Goal: Transaction & Acquisition: Obtain resource

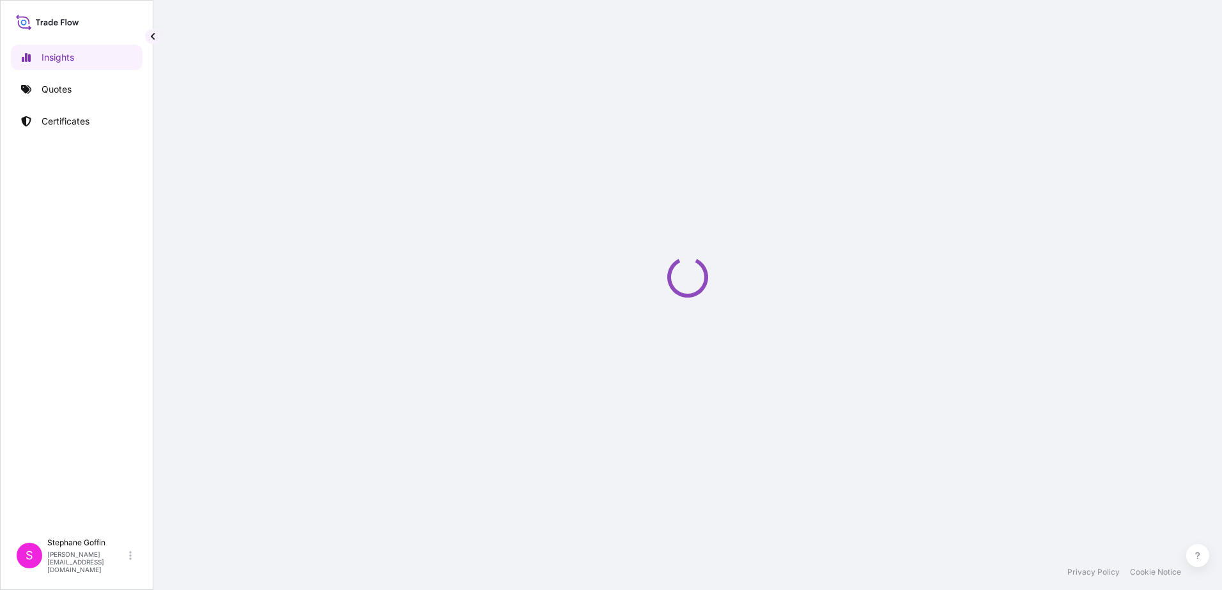
select select "2025"
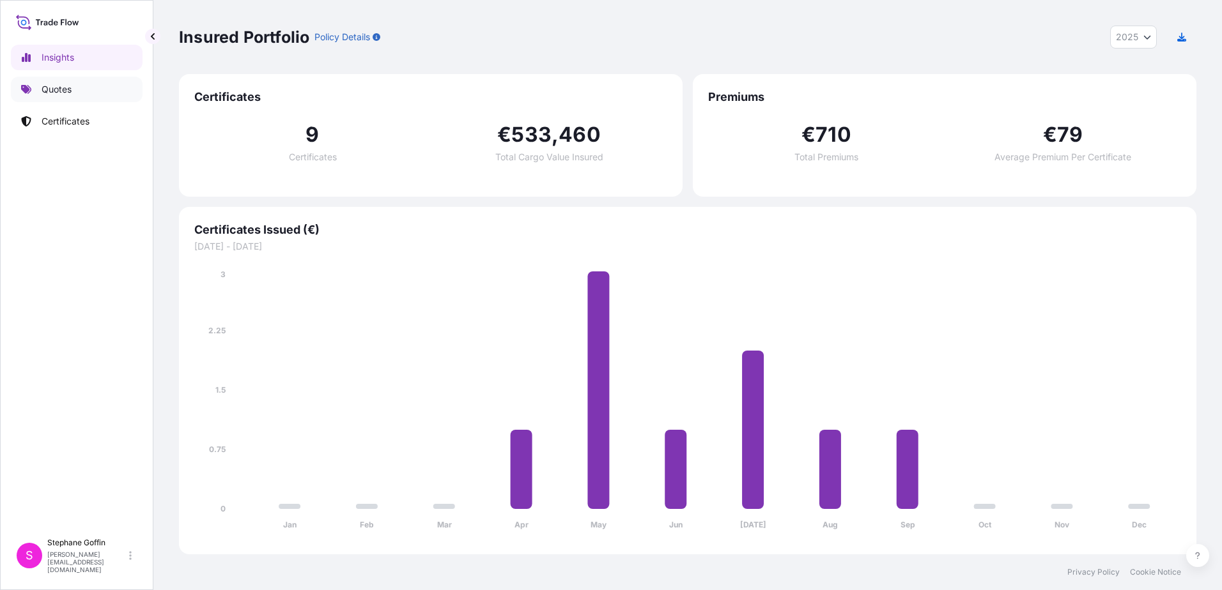
click at [46, 88] on p "Quotes" at bounding box center [57, 89] width 30 height 13
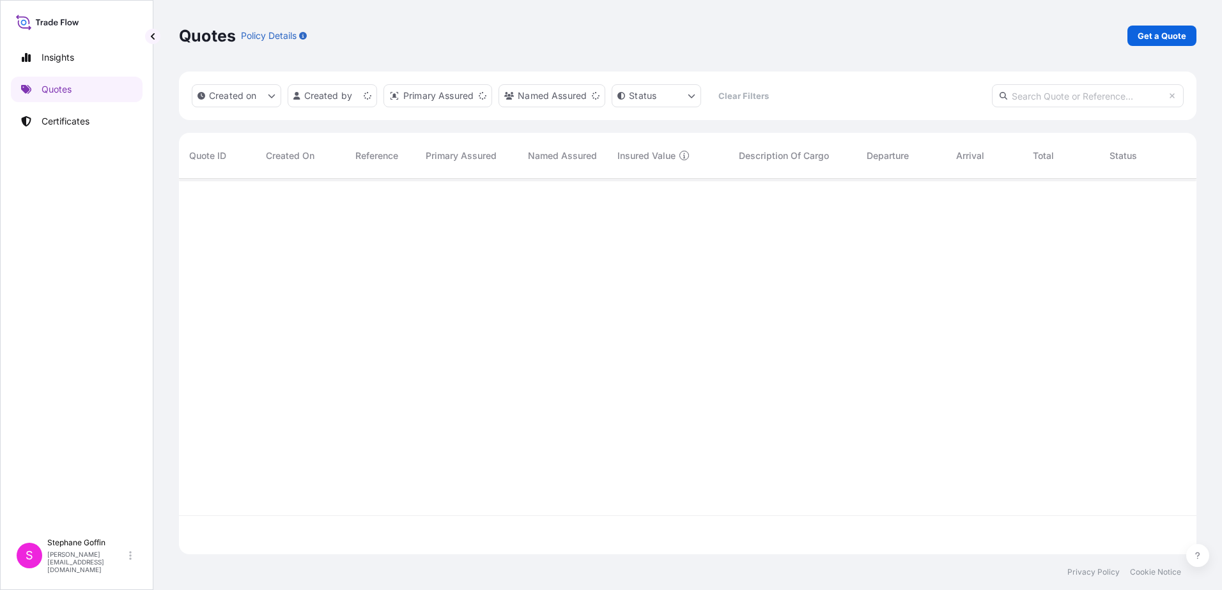
scroll to position [373, 1008]
click at [1151, 35] on p "Get a Quote" at bounding box center [1161, 35] width 49 height 13
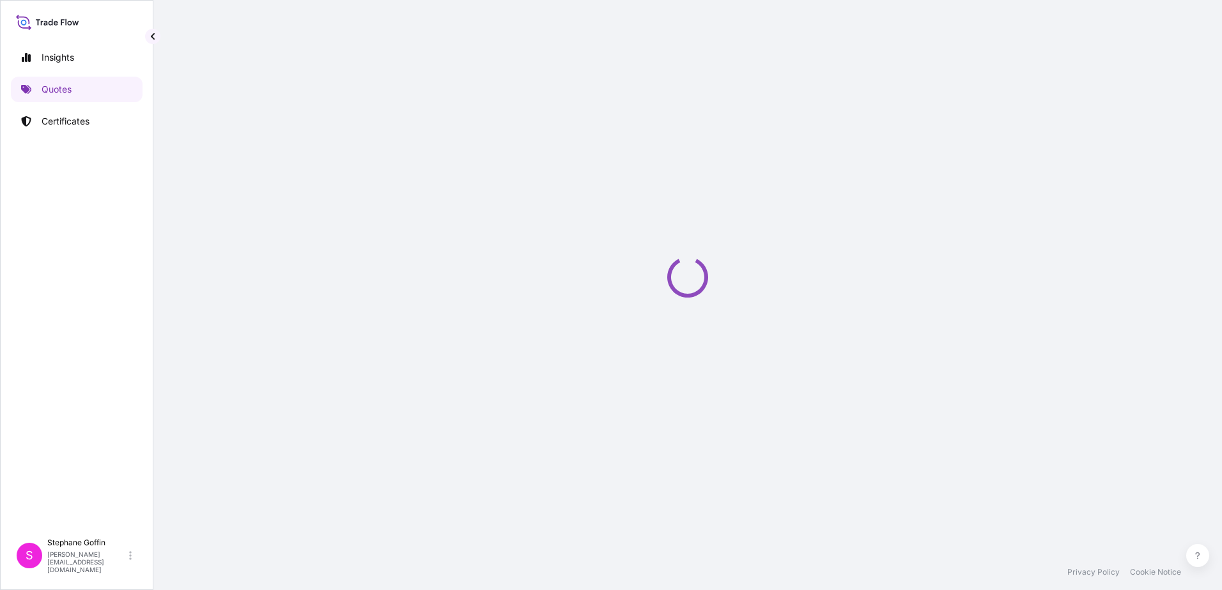
select select "Sea"
select select "21"
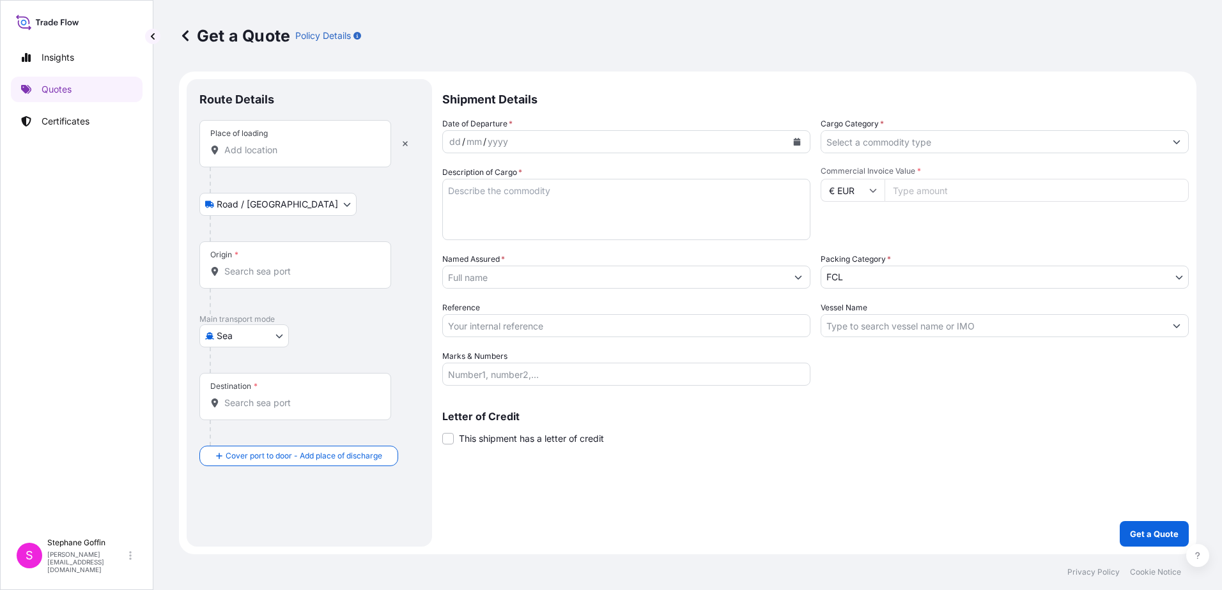
click at [275, 146] on input "Place of loading" at bounding box center [299, 150] width 151 height 13
type input "A"
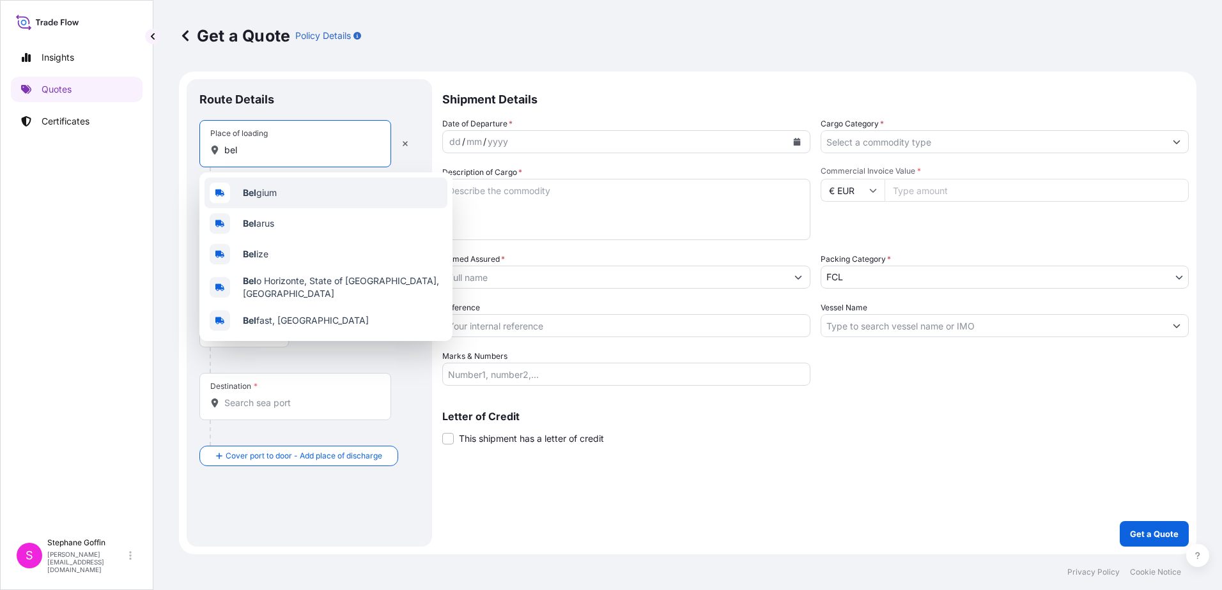
click at [259, 196] on span "Bel gium" at bounding box center [260, 193] width 34 height 13
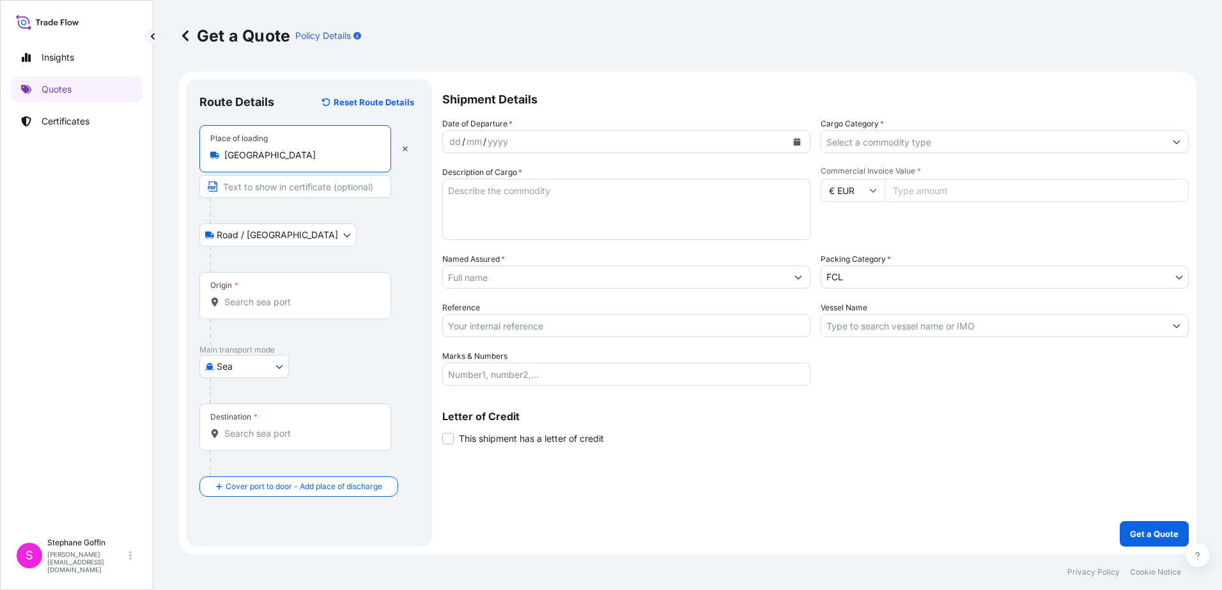
type input "[GEOGRAPHIC_DATA]"
click at [282, 234] on body "Insights Quotes Certificates S [PERSON_NAME] [EMAIL_ADDRESS][DOMAIN_NAME] Get a…" at bounding box center [611, 295] width 1222 height 590
click at [401, 151] on icon "button" at bounding box center [405, 149] width 8 height 8
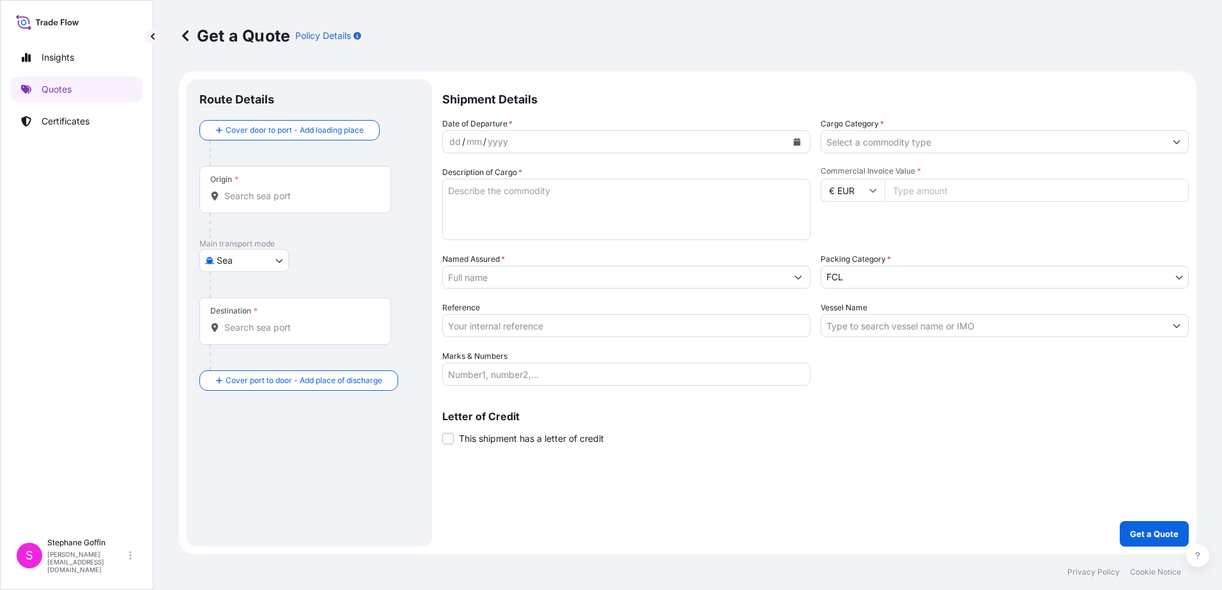
click at [268, 199] on input "Origin *" at bounding box center [299, 196] width 151 height 13
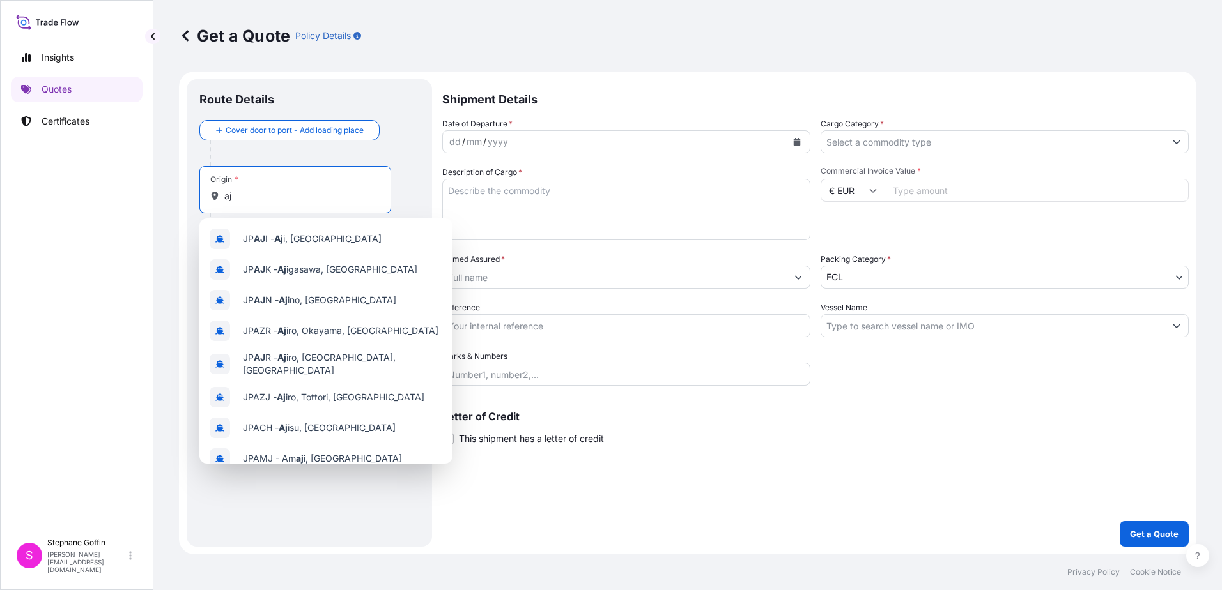
type input "a"
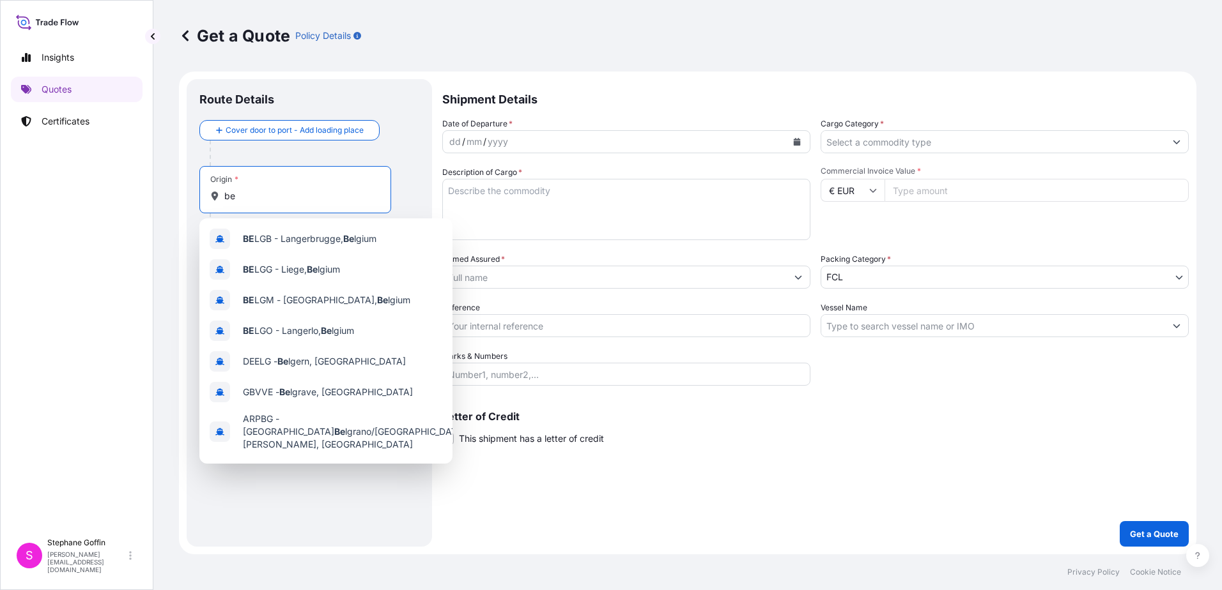
type input "b"
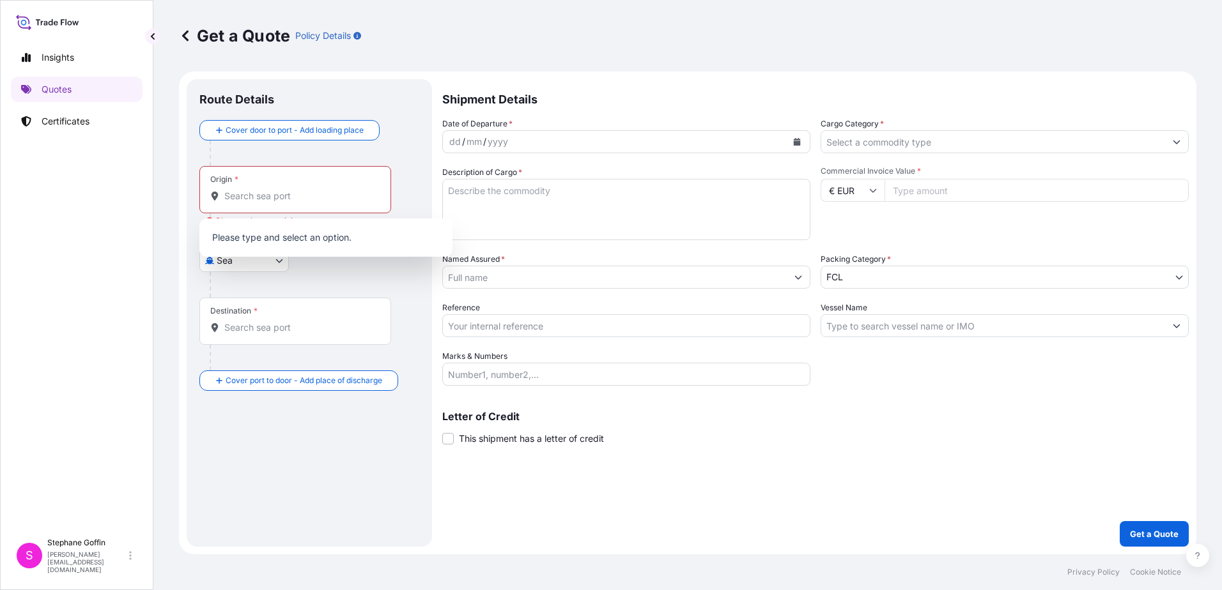
click at [356, 268] on div "Main transport mode Sea Air Sea Land" at bounding box center [309, 268] width 220 height 59
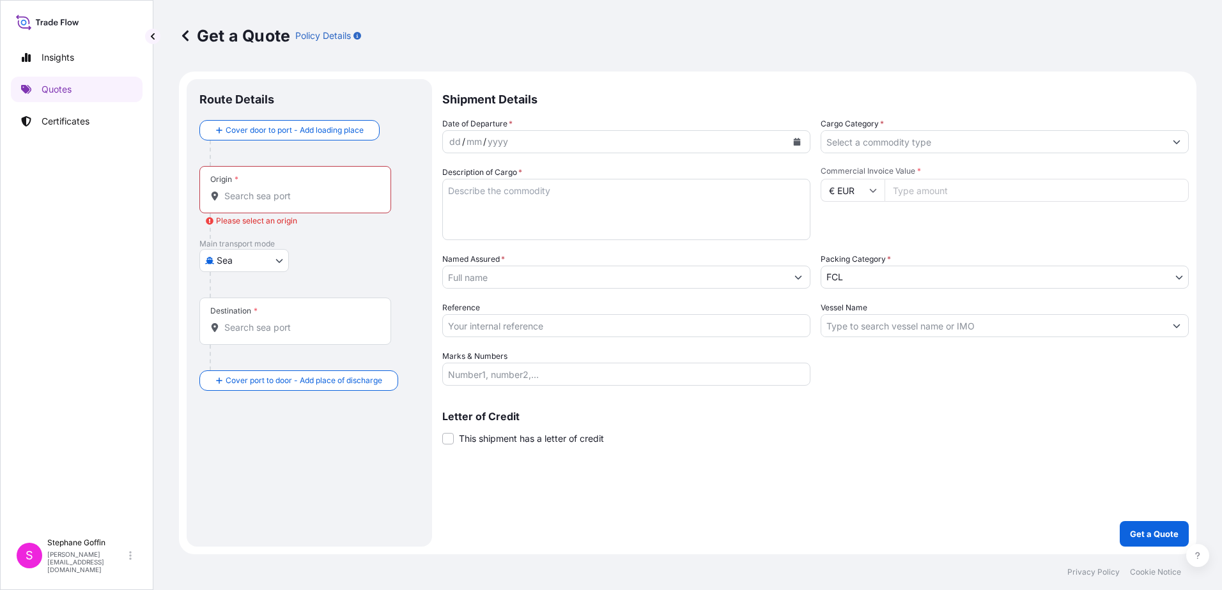
click at [284, 255] on body "0 options available. Insights Quotes Certificates S Stephane Goffin stephane.go…" at bounding box center [611, 295] width 1222 height 590
click at [235, 295] on span "Air" at bounding box center [230, 294] width 12 height 13
select select "Air"
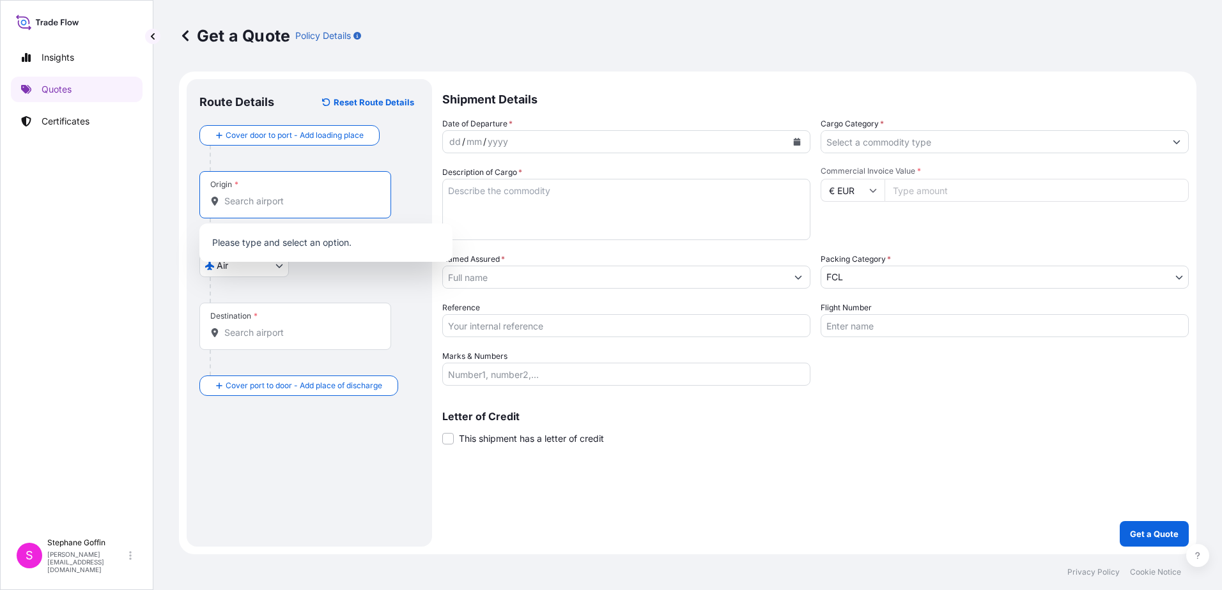
click at [241, 199] on input "Origin *" at bounding box center [299, 201] width 151 height 13
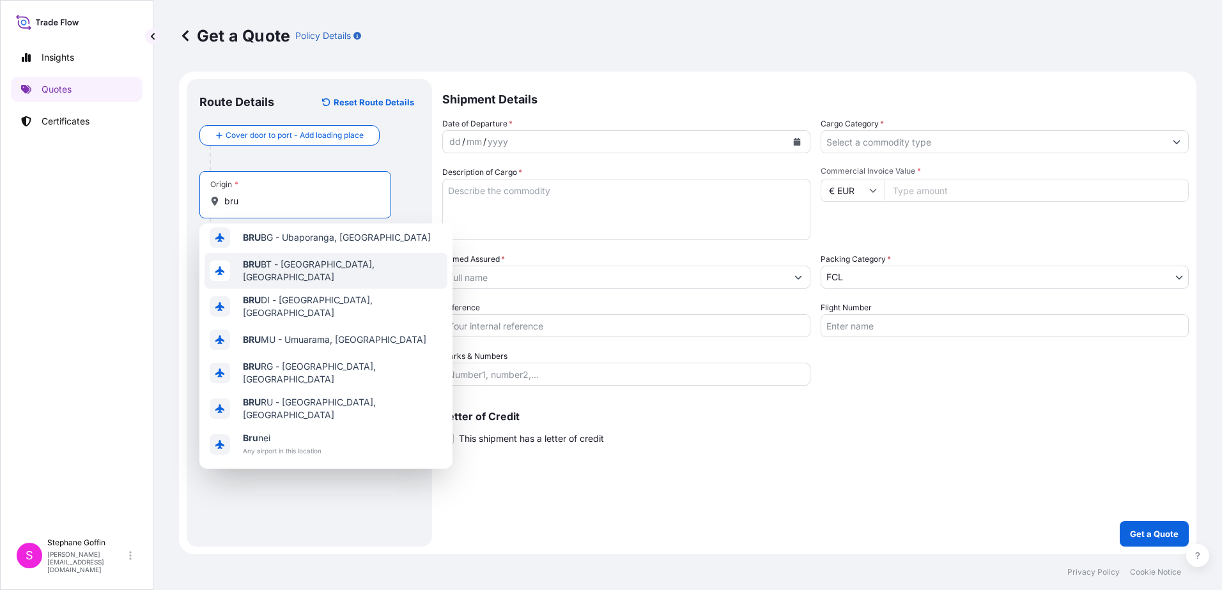
scroll to position [82, 0]
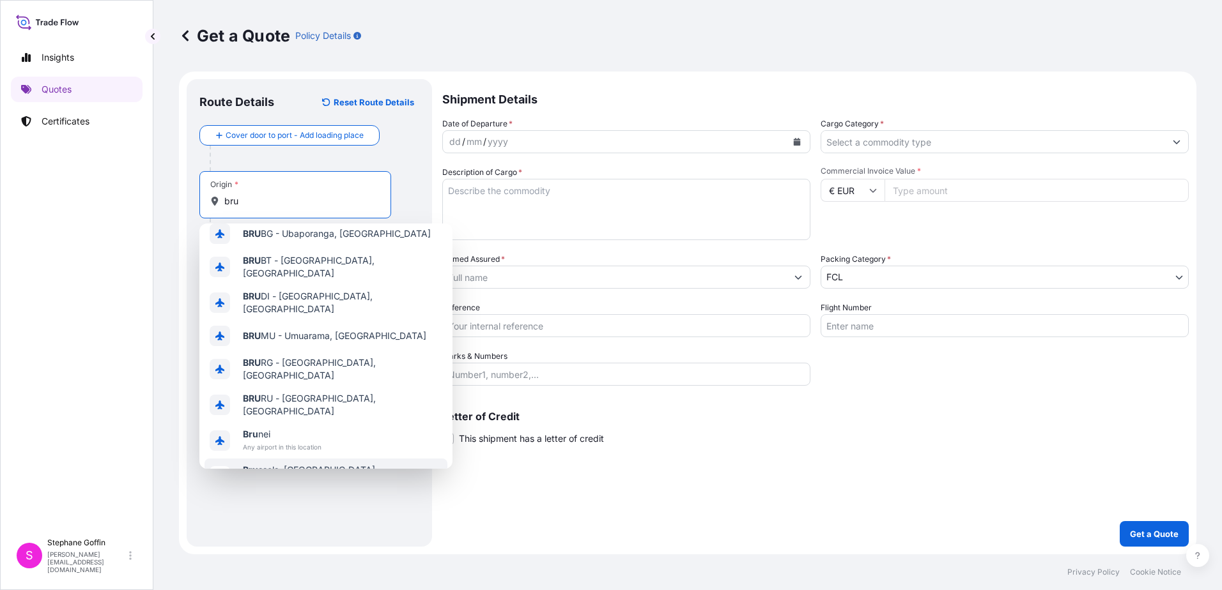
click at [291, 477] on span "Any airport in this location" at bounding box center [309, 483] width 132 height 13
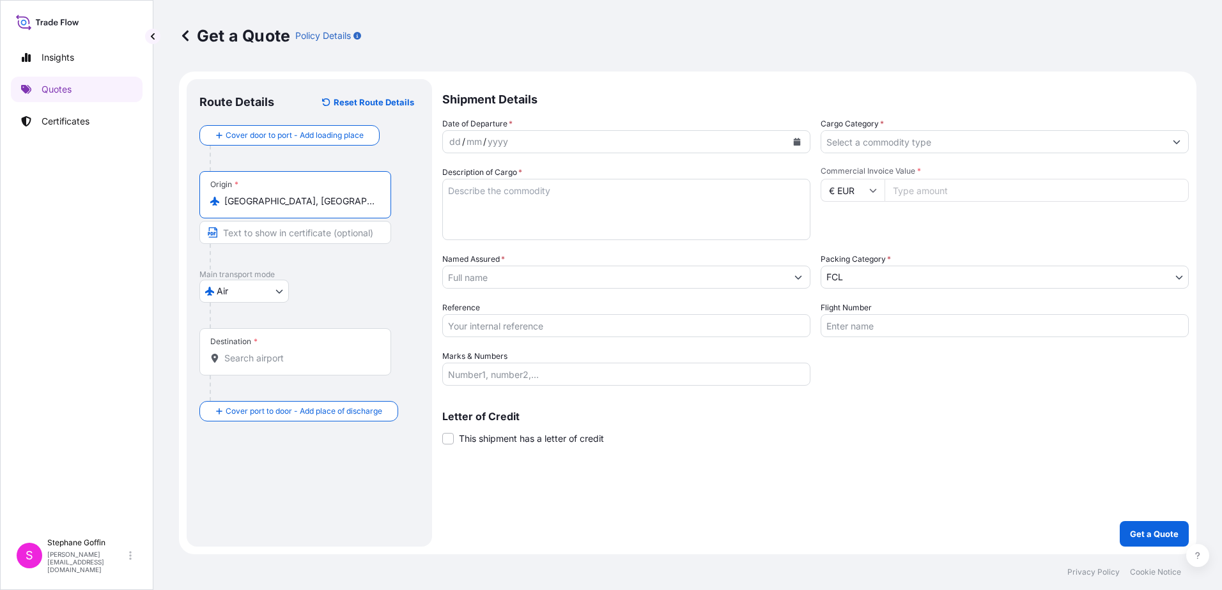
type input "[GEOGRAPHIC_DATA], [GEOGRAPHIC_DATA]"
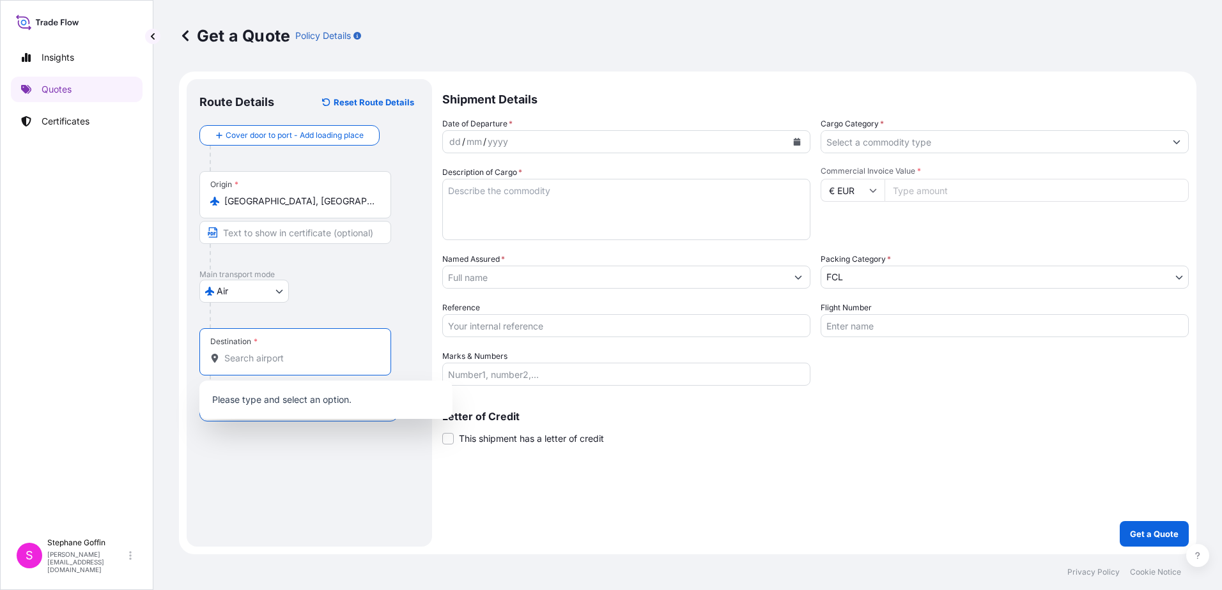
click at [259, 362] on input "Destination *" at bounding box center [299, 358] width 151 height 13
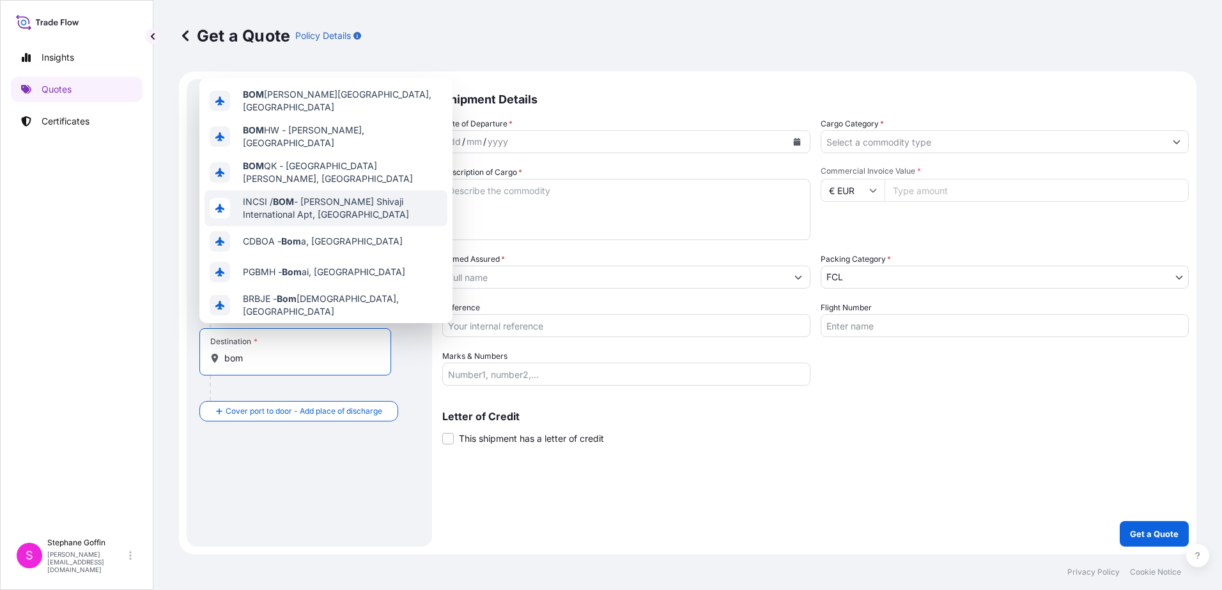
click at [326, 196] on span "INCSI / BOM - Chattrapati Shivaji International Apt, India" at bounding box center [342, 209] width 199 height 26
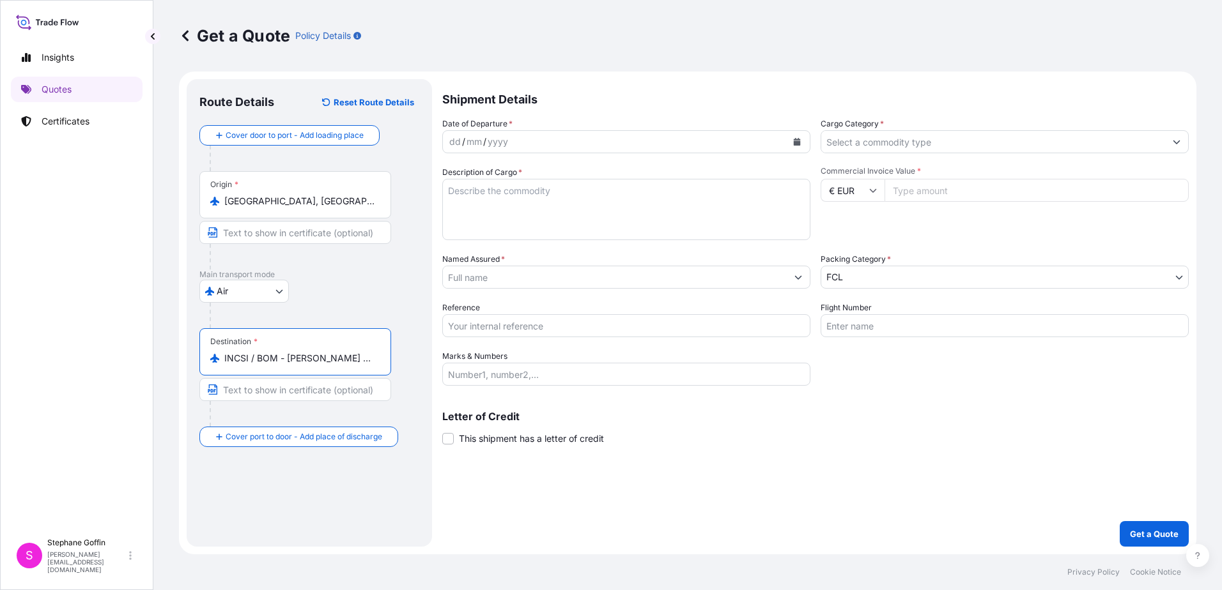
type input "INCSI / BOM - [PERSON_NAME] Shivaji International Apt, [GEOGRAPHIC_DATA]"
click at [508, 141] on div "yyyy" at bounding box center [497, 141] width 23 height 15
click at [793, 141] on icon "Calendar" at bounding box center [797, 142] width 8 height 8
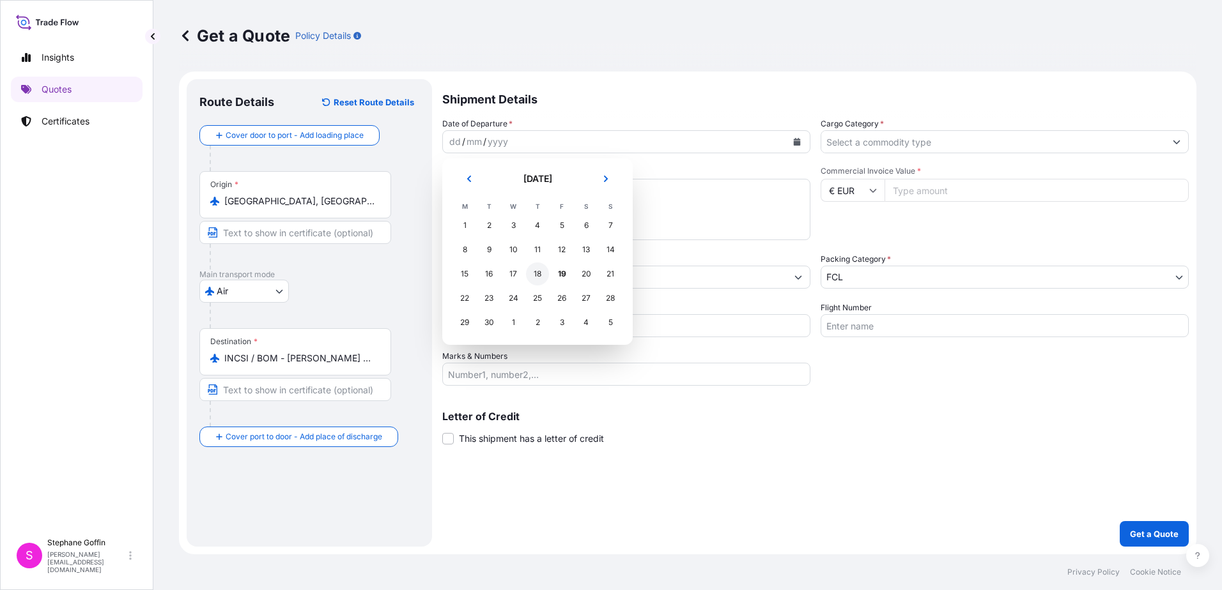
click at [534, 277] on div "18" at bounding box center [537, 274] width 23 height 23
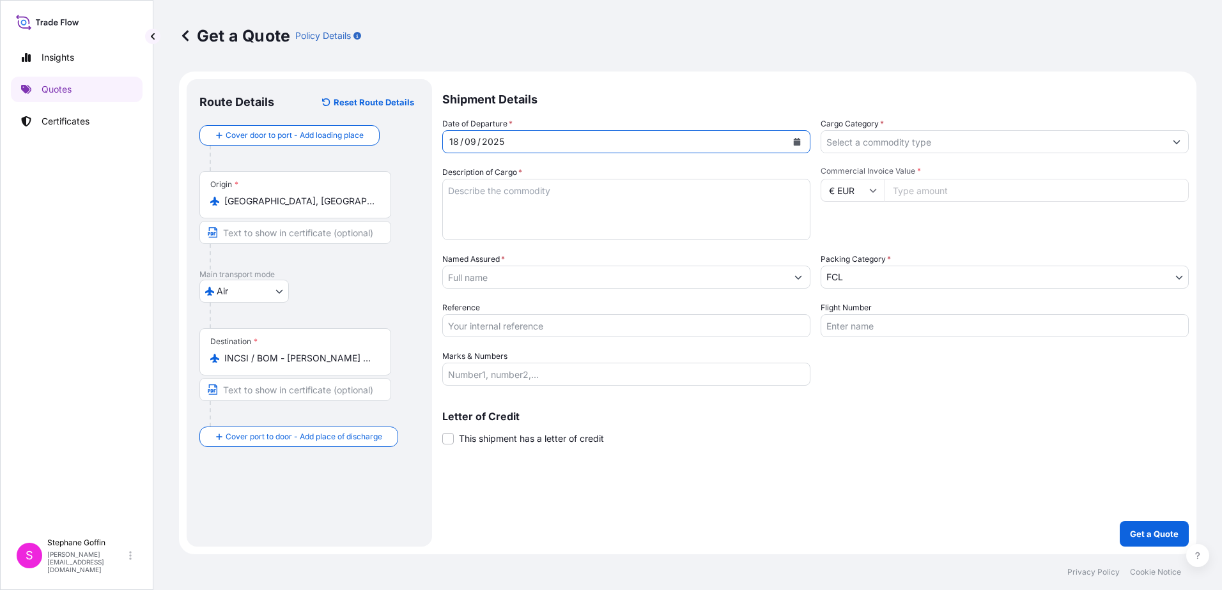
click at [801, 139] on button "Calendar" at bounding box center [797, 142] width 20 height 20
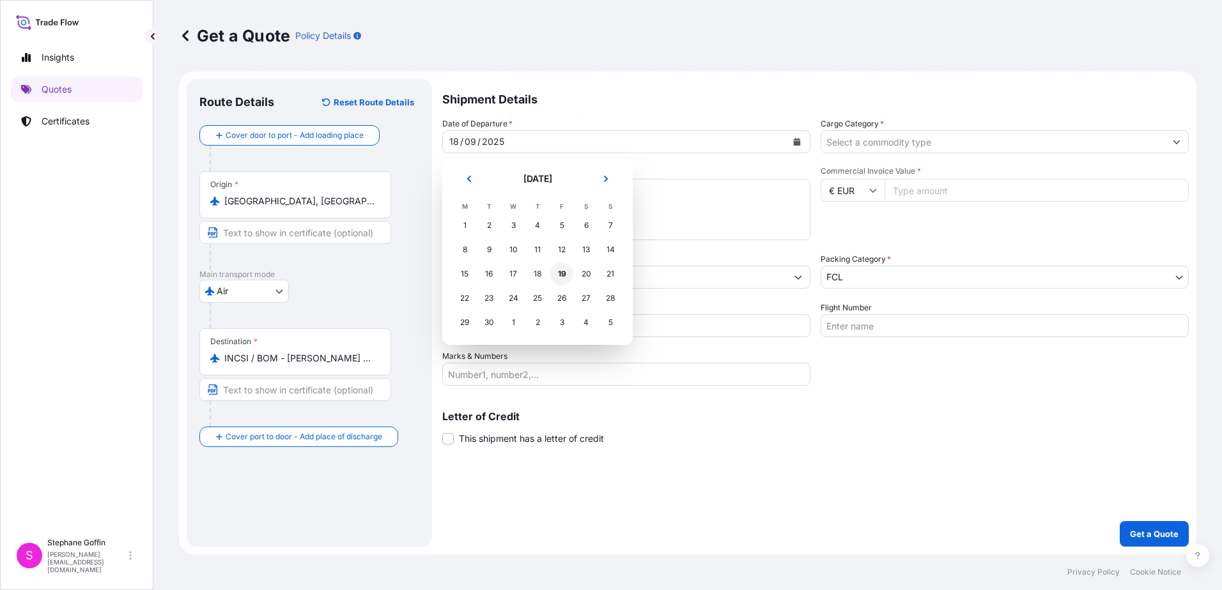
click at [564, 273] on div "19" at bounding box center [561, 274] width 23 height 23
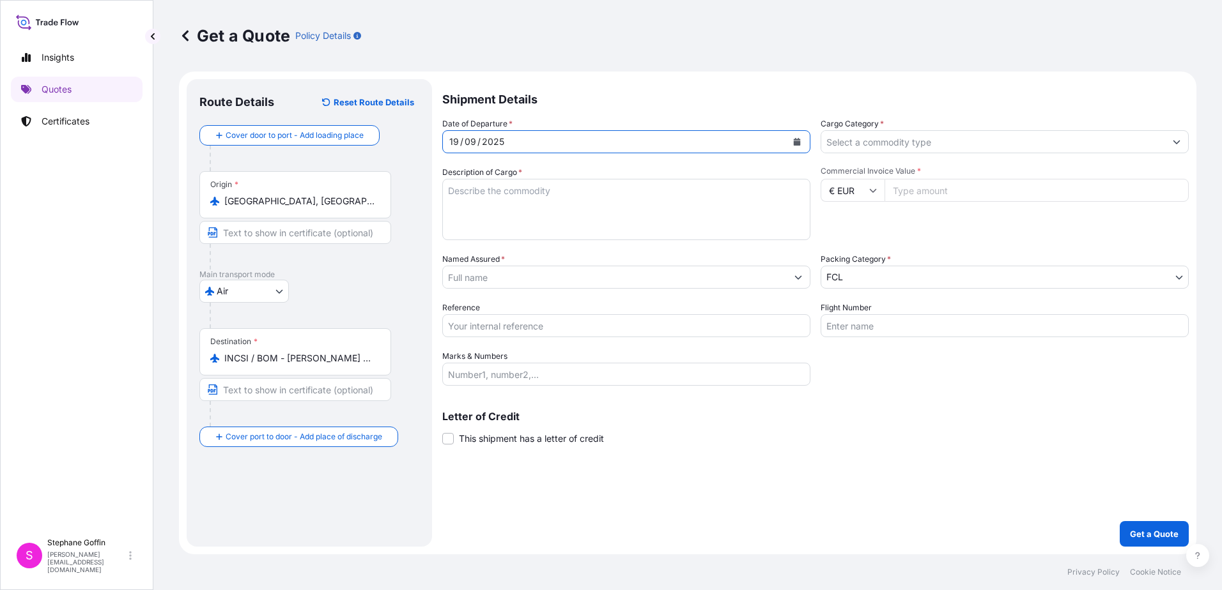
click at [497, 197] on textarea "Description of Cargo *" at bounding box center [626, 209] width 368 height 61
type textarea "pharmaceuticals"
click at [796, 277] on icon "Show suggestions" at bounding box center [798, 278] width 7 height 4
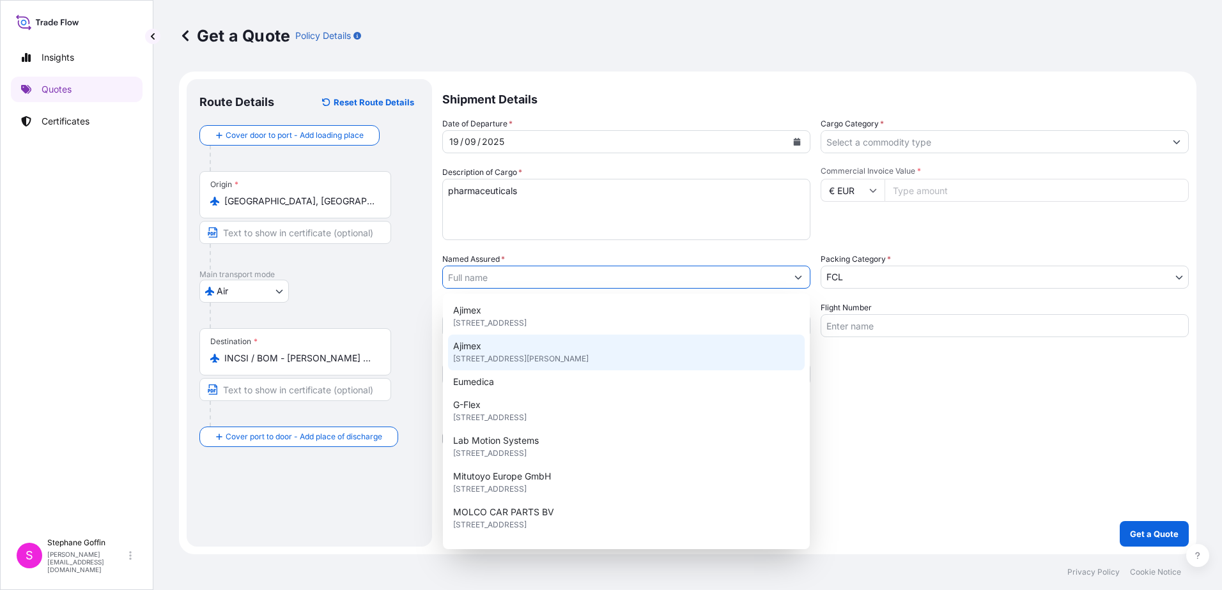
click at [485, 357] on span "Rue Camille Hubert 22, 5032, Gembloux, Belgium" at bounding box center [520, 359] width 135 height 13
type input "Ajimex"
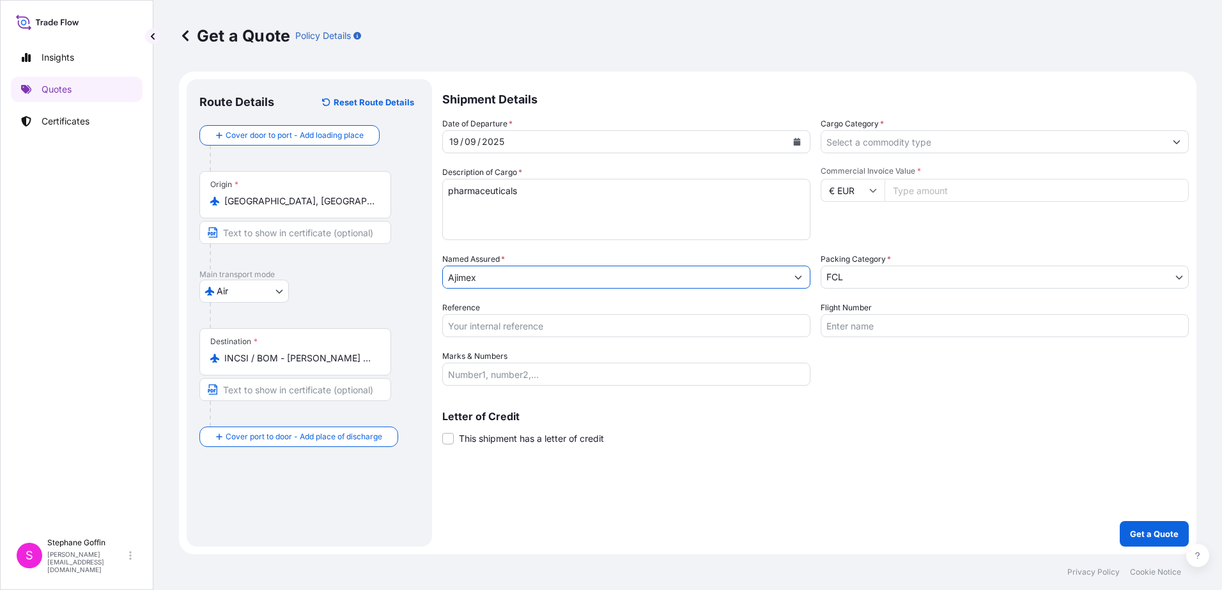
click at [472, 329] on input "Reference" at bounding box center [626, 325] width 368 height 23
type input "2250900618"
click at [970, 142] on input "Cargo Category *" at bounding box center [993, 141] width 344 height 23
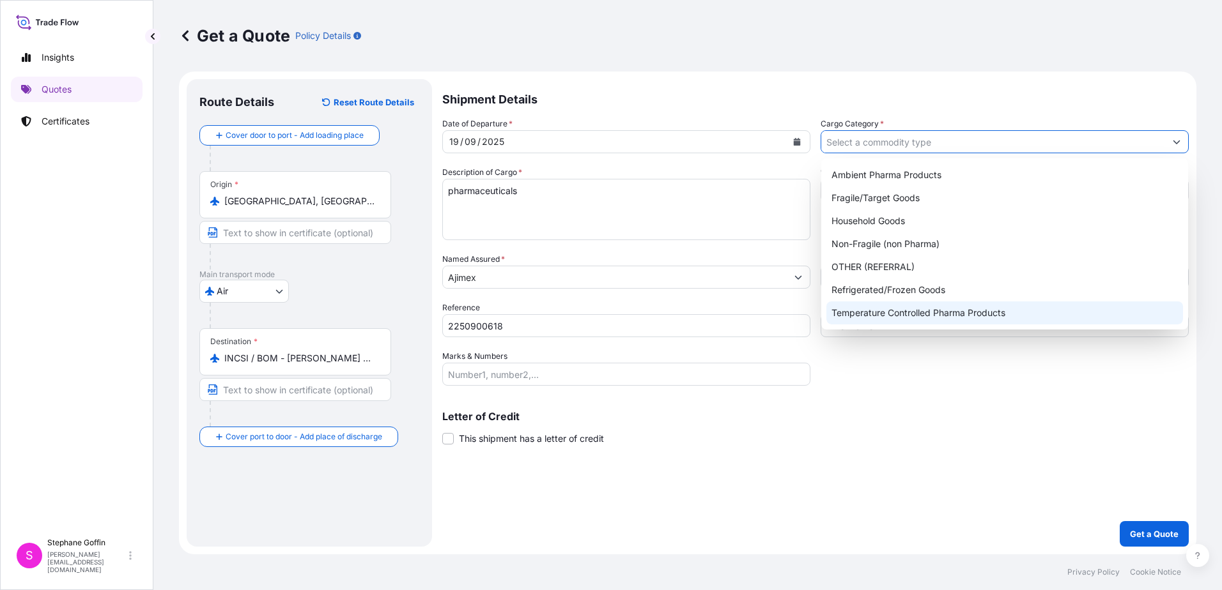
click at [933, 313] on div "Temperature Controlled Pharma Products" at bounding box center [1004, 313] width 357 height 23
type input "Temperature Controlled Pharma Products"
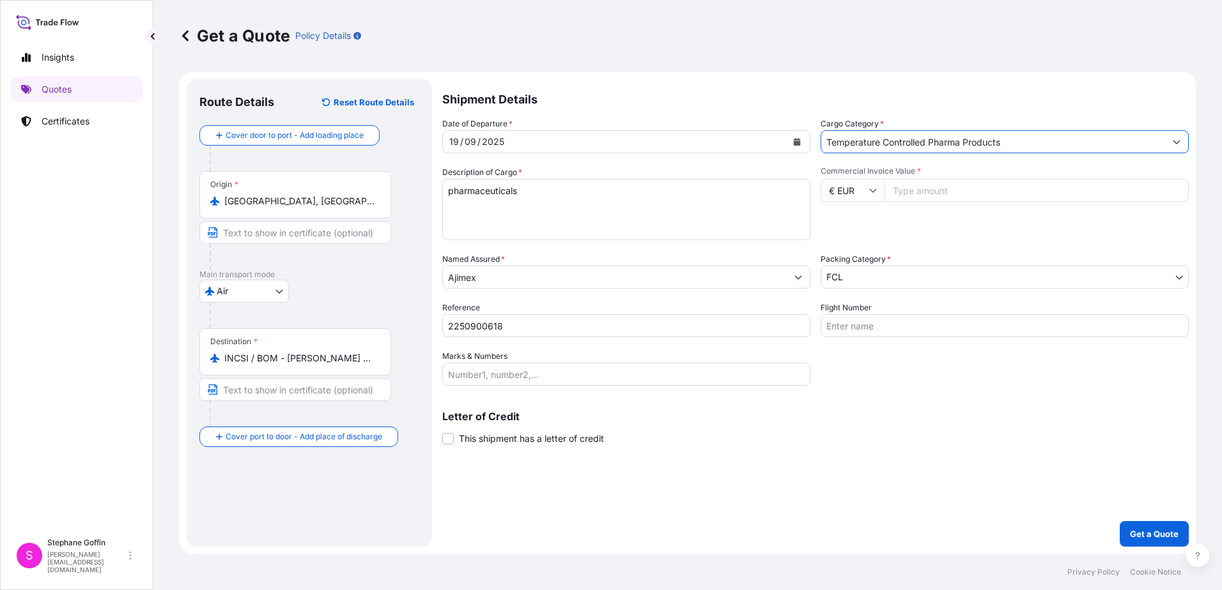
click at [921, 190] on input "Commercial Invoice Value *" at bounding box center [1036, 190] width 304 height 23
type input "8274"
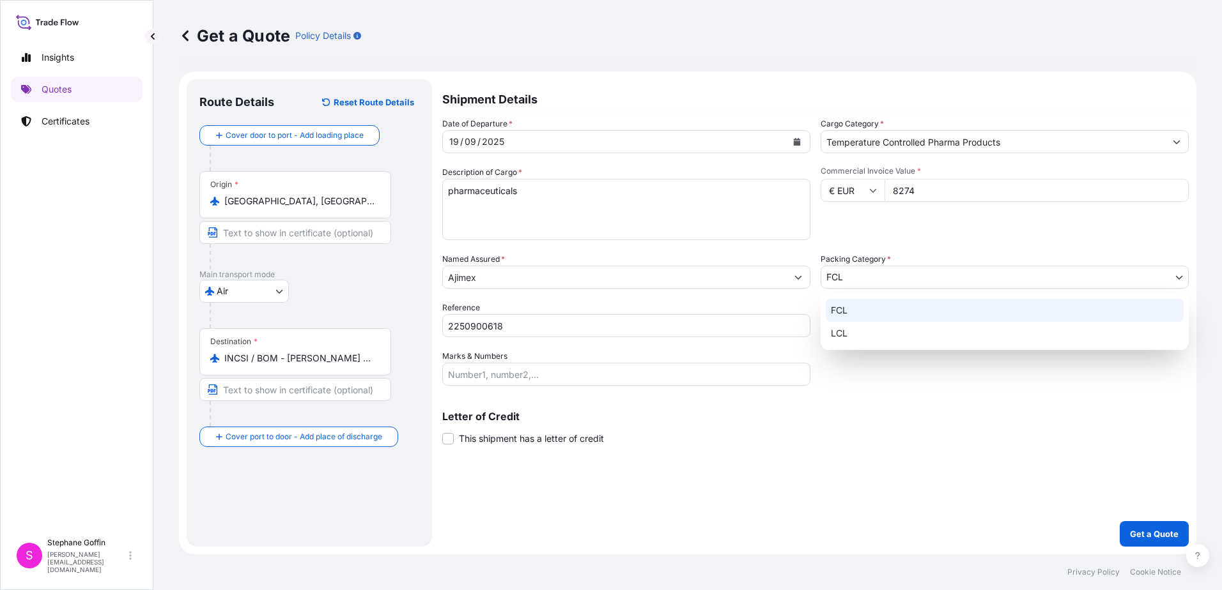
click at [865, 277] on body "Insights Quotes Certificates S Stephane Goffin stephane.goffin@pierre-logistic.…" at bounding box center [611, 295] width 1222 height 590
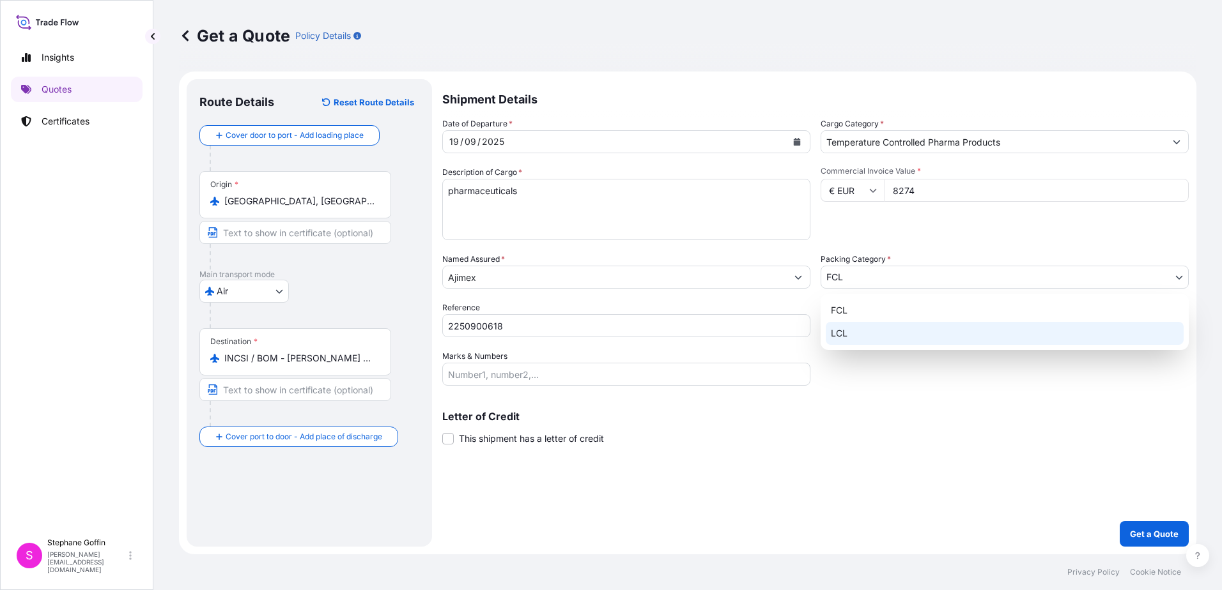
click at [844, 334] on div "LCL" at bounding box center [1005, 333] width 358 height 23
select select "22"
click at [864, 273] on body "Insights Quotes Certificates S Stephane Goffin stephane.goffin@pierre-logistic.…" at bounding box center [611, 295] width 1222 height 590
click at [858, 334] on div "LCL" at bounding box center [1005, 333] width 358 height 23
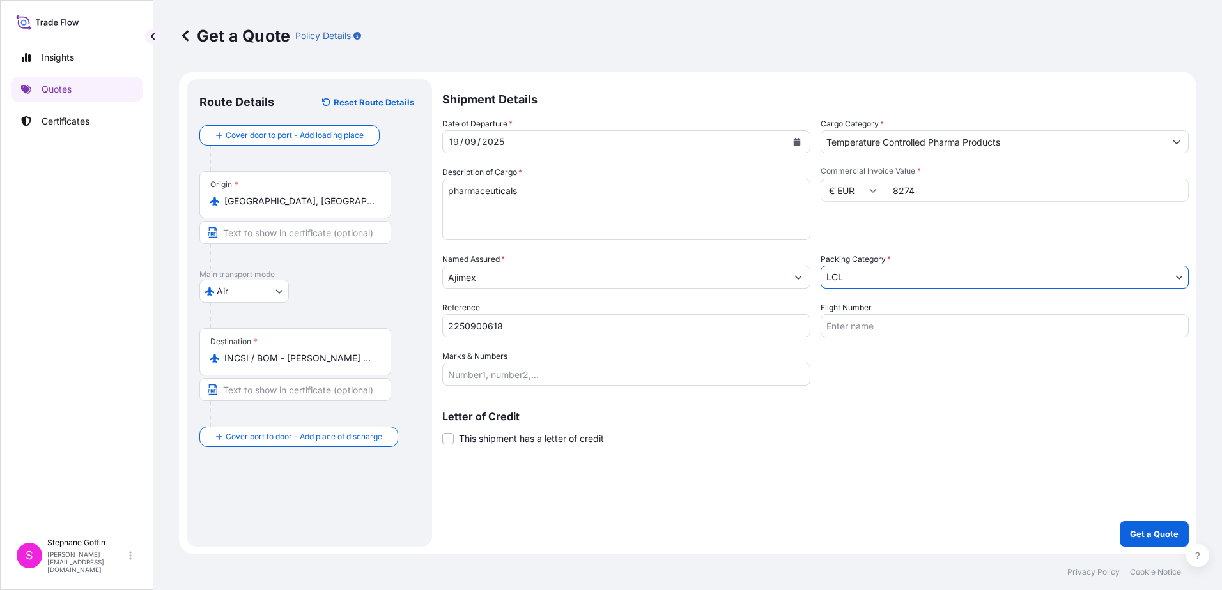
click at [852, 331] on input "Flight Number" at bounding box center [1004, 325] width 368 height 23
type input "LX0154 [DATE]"
click at [1150, 532] on p "Get a Quote" at bounding box center [1154, 534] width 49 height 13
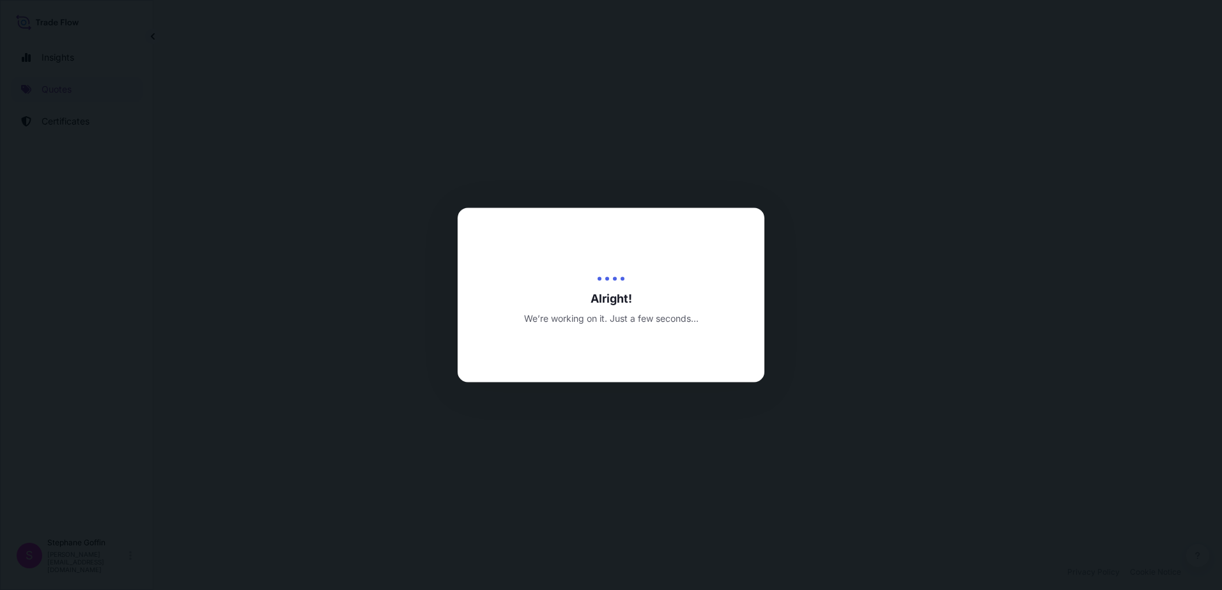
select select "Air"
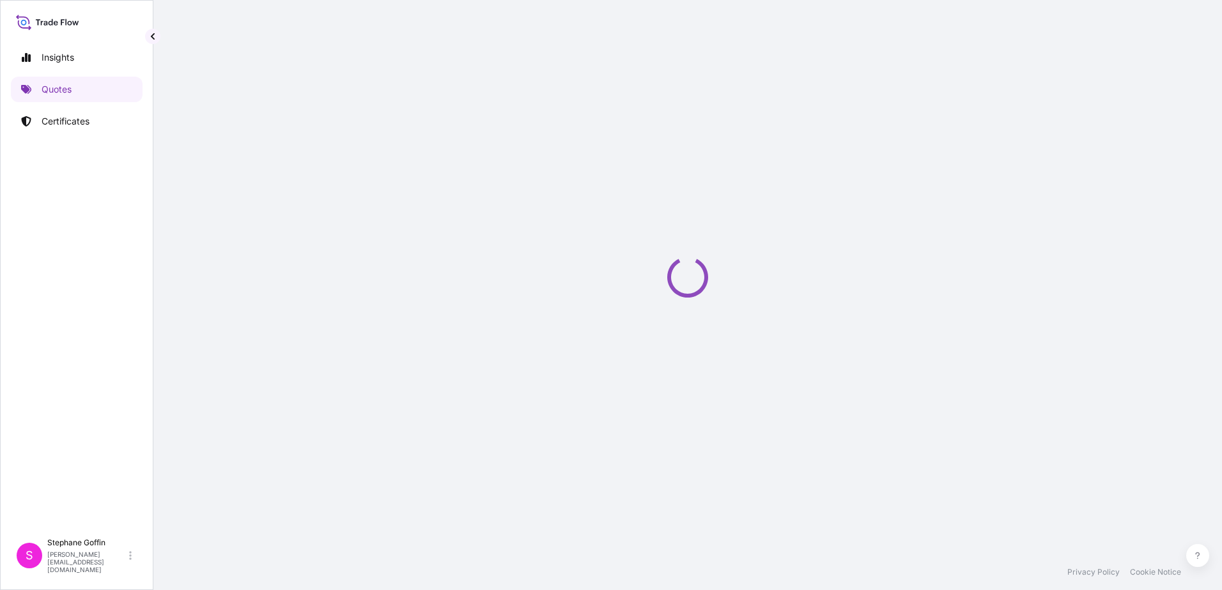
select select "Air"
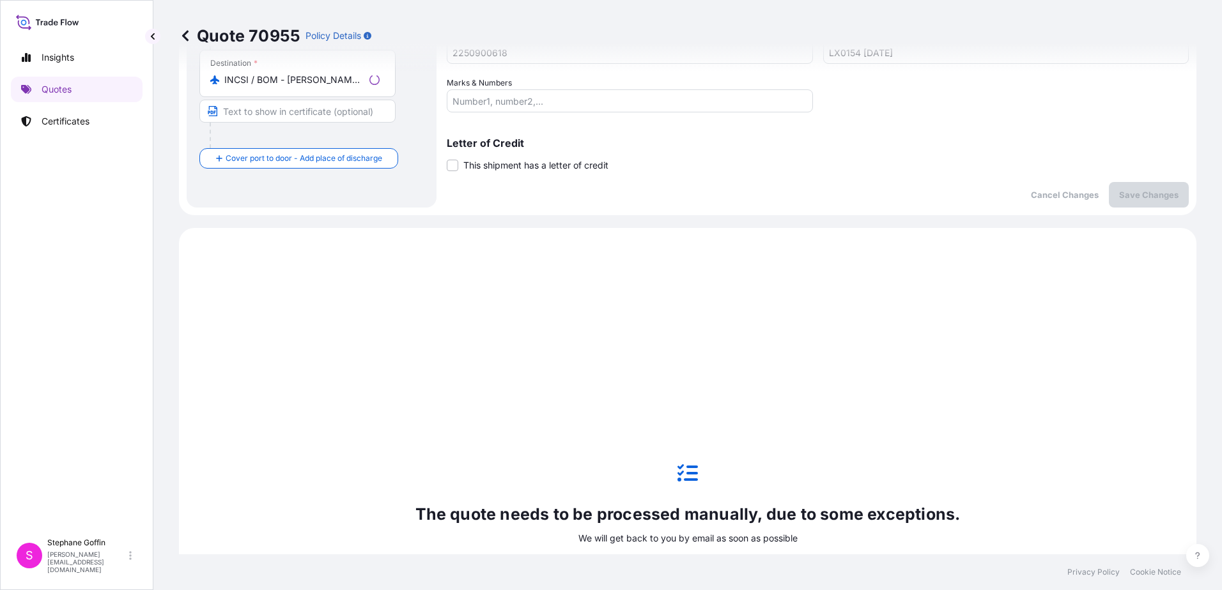
scroll to position [438, 0]
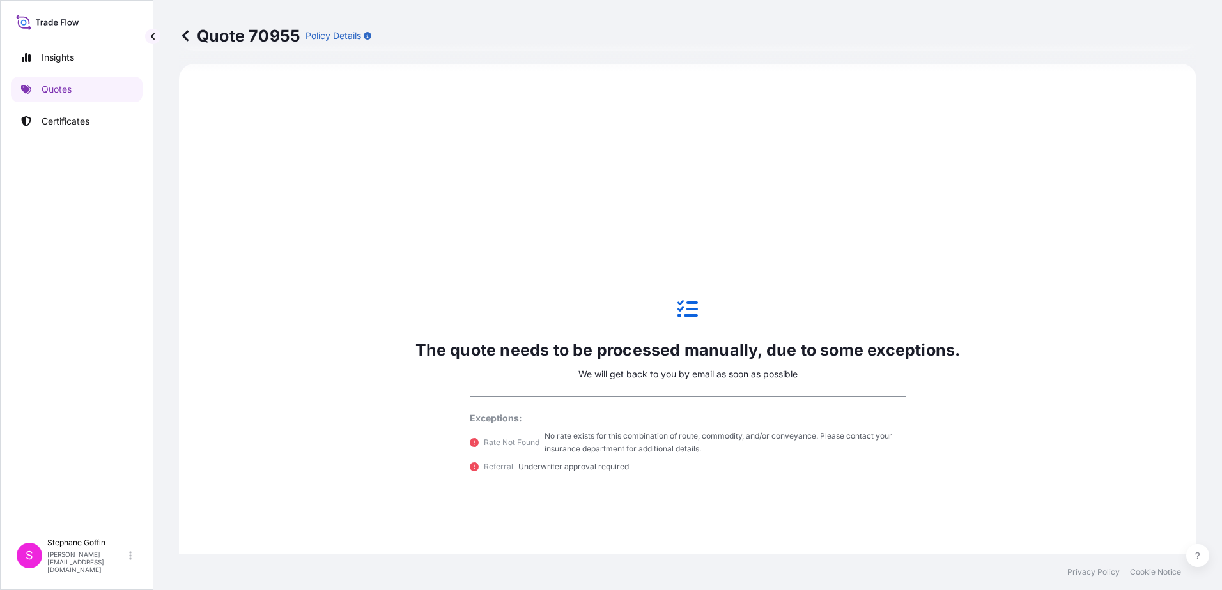
click at [291, 147] on div "The quote needs to be processed manually, due to some exceptions. We will get b…" at bounding box center [687, 386] width 981 height 609
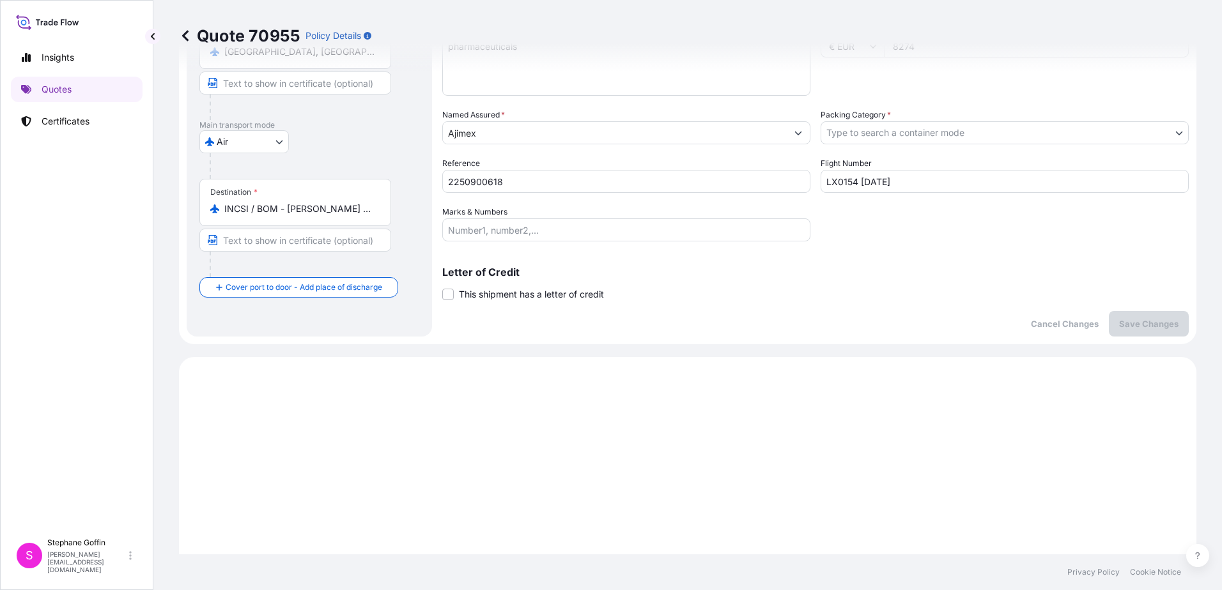
scroll to position [0, 0]
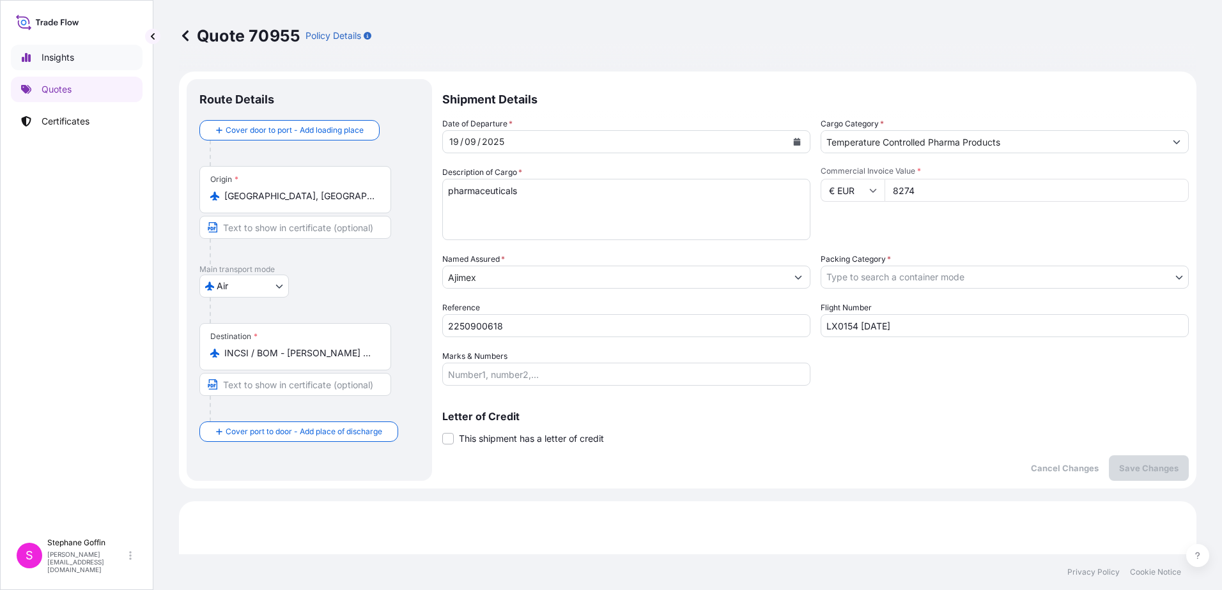
click at [57, 61] on p "Insights" at bounding box center [58, 57] width 33 height 13
select select "2025"
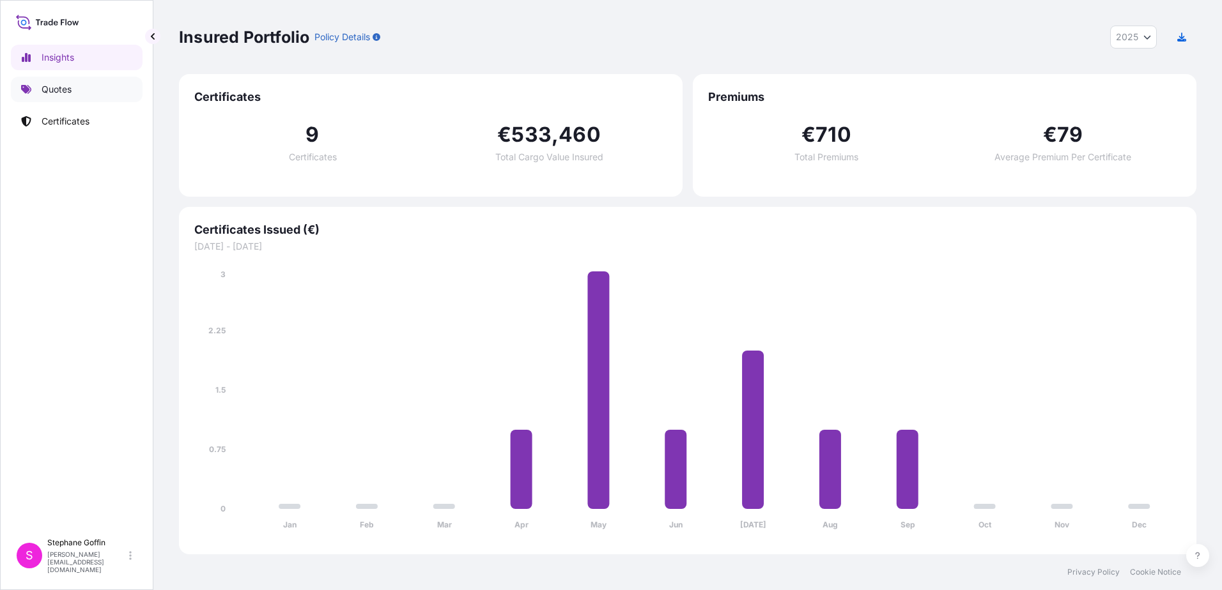
click at [56, 89] on p "Quotes" at bounding box center [57, 89] width 30 height 13
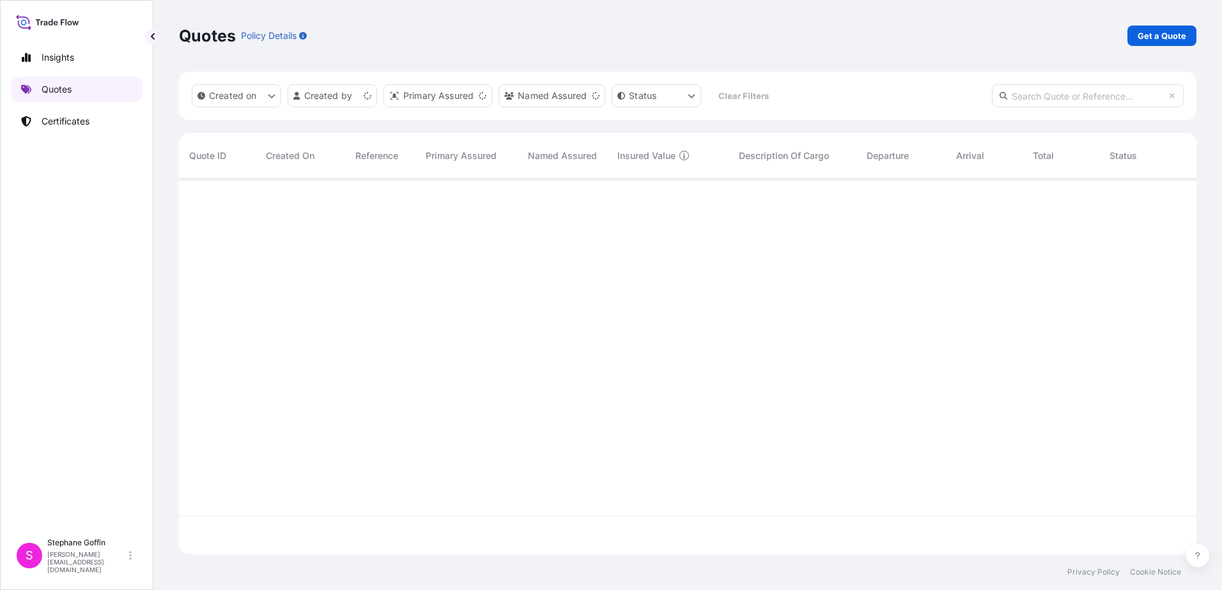
scroll to position [373, 1008]
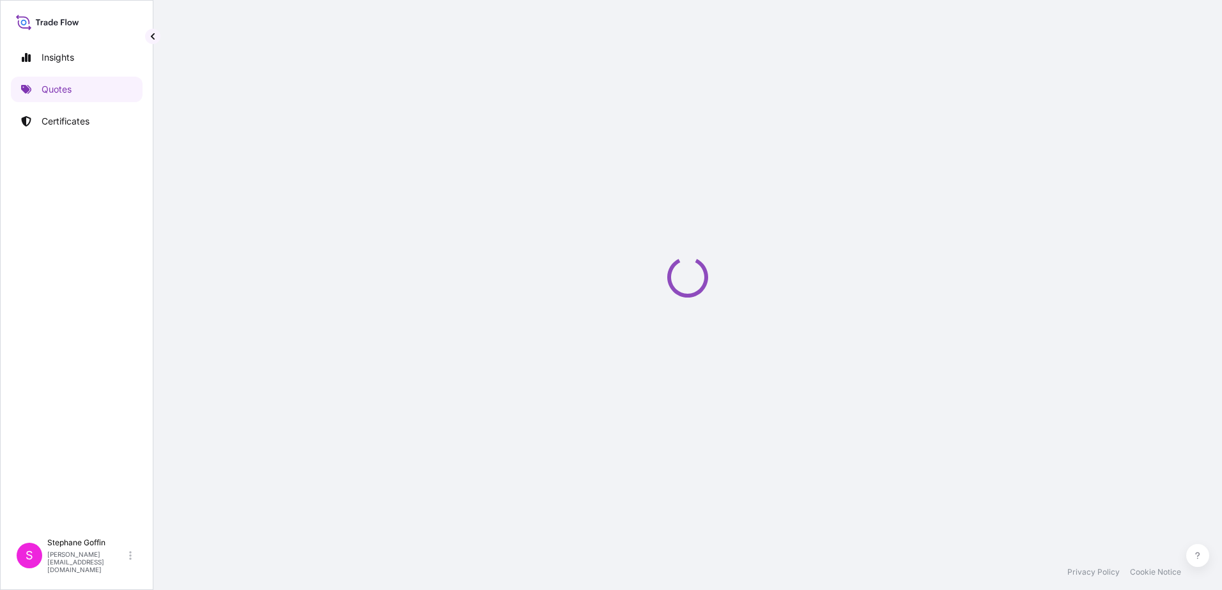
select select "Air"
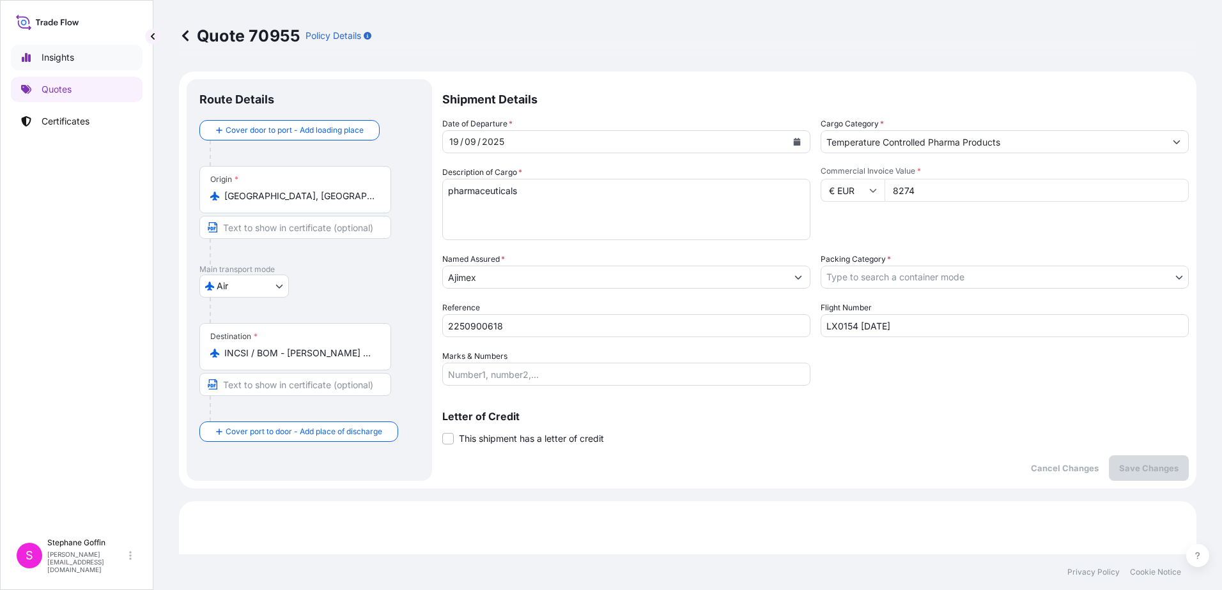
click at [52, 62] on p "Insights" at bounding box center [58, 57] width 33 height 13
select select "2025"
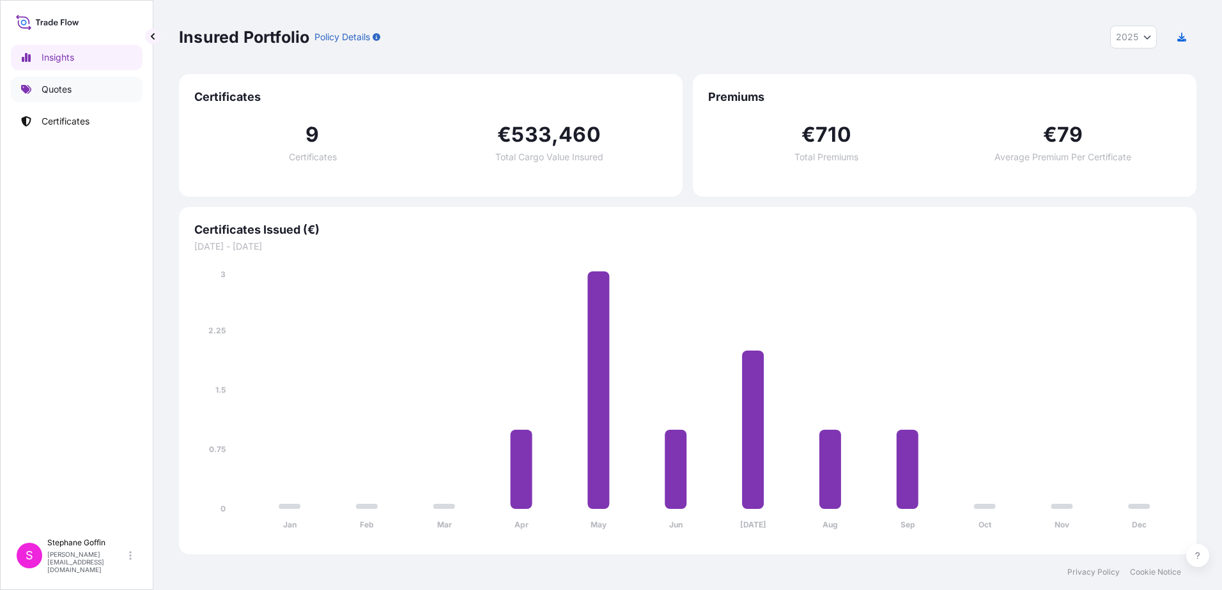
click at [50, 89] on p "Quotes" at bounding box center [57, 89] width 30 height 13
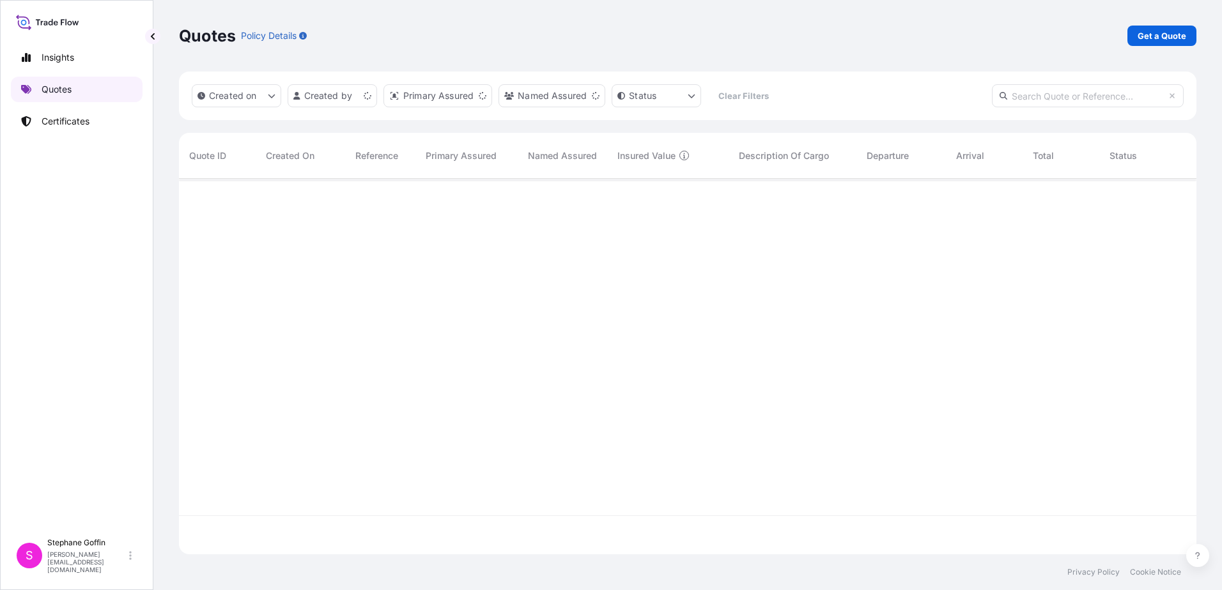
scroll to position [373, 1008]
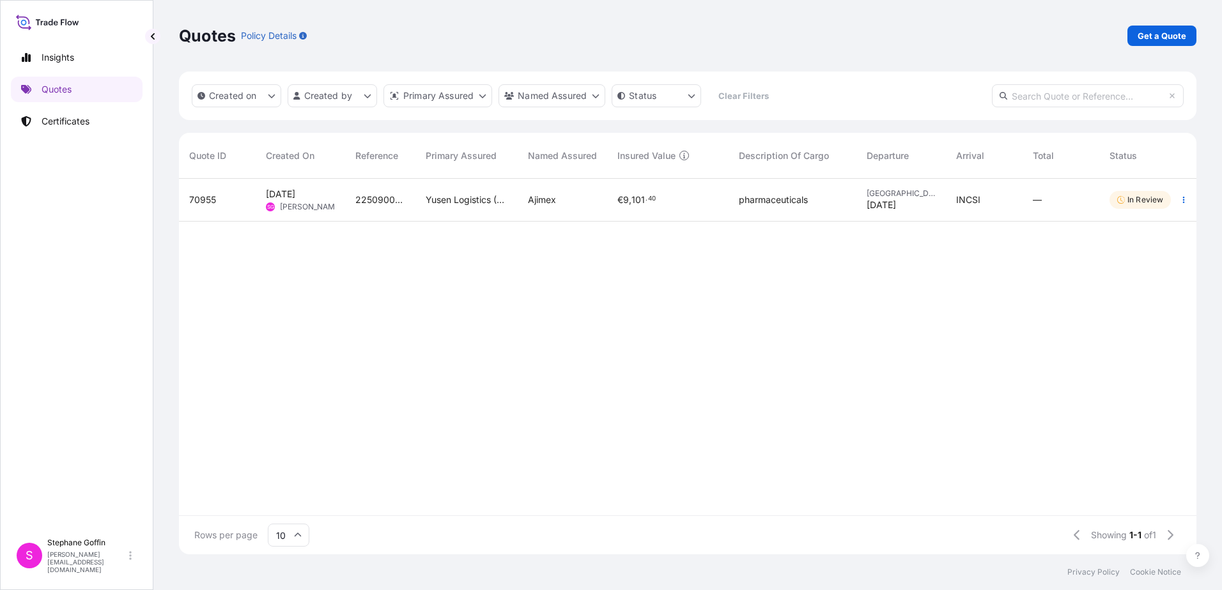
click at [1139, 199] on p "In Review" at bounding box center [1145, 200] width 36 height 10
select select "Air"
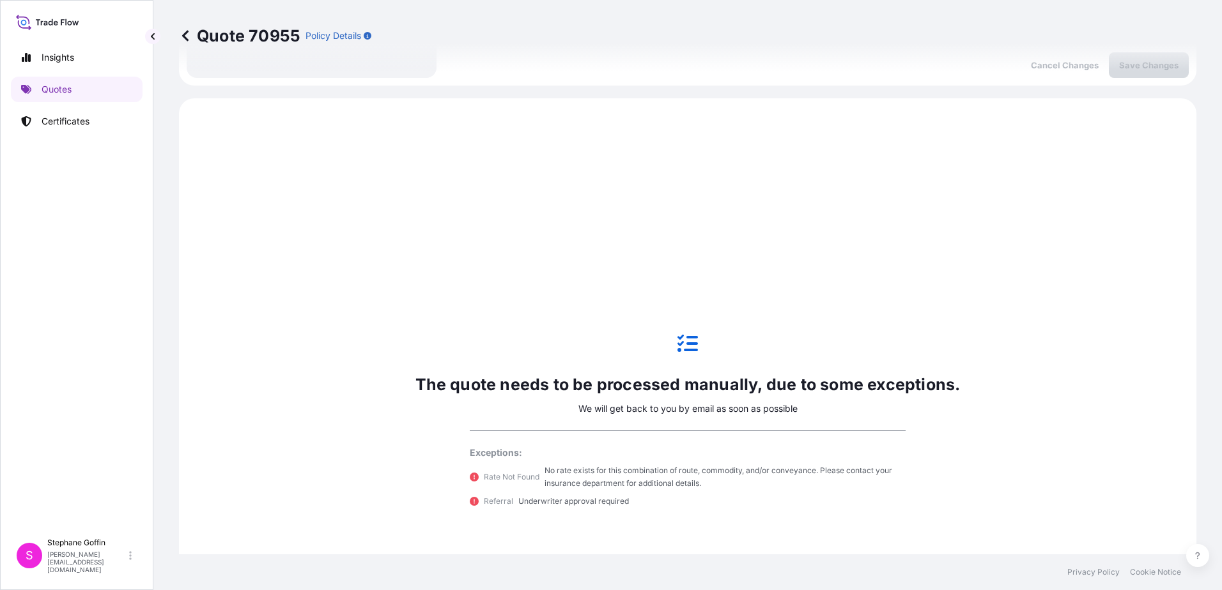
scroll to position [438, 0]
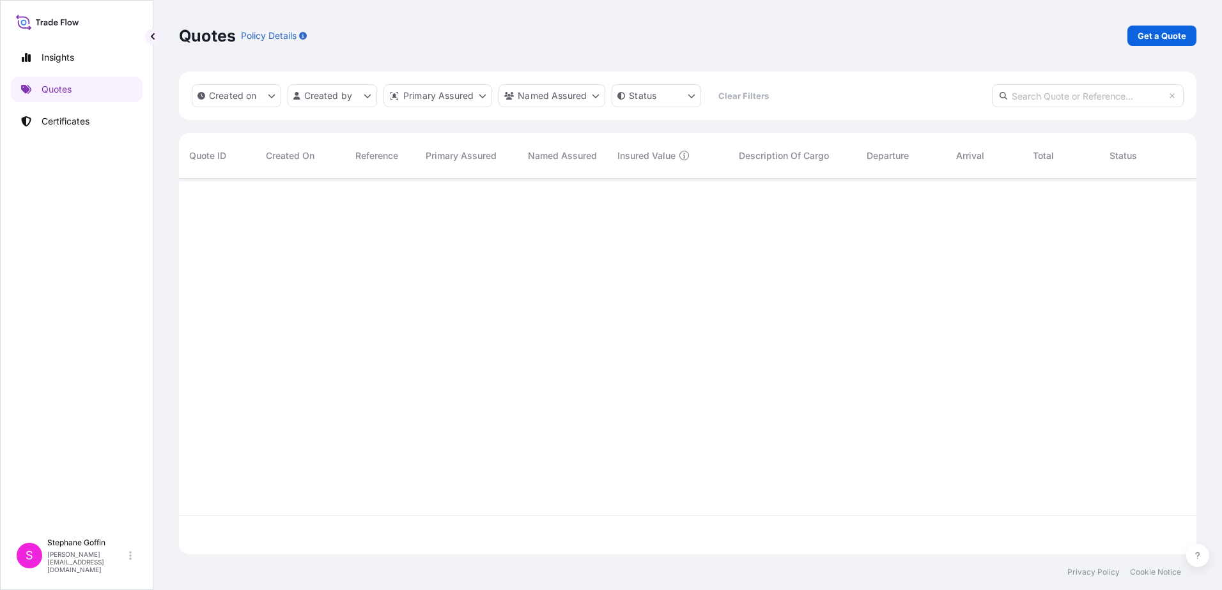
scroll to position [373, 1008]
